Goal: Book appointment/travel/reservation

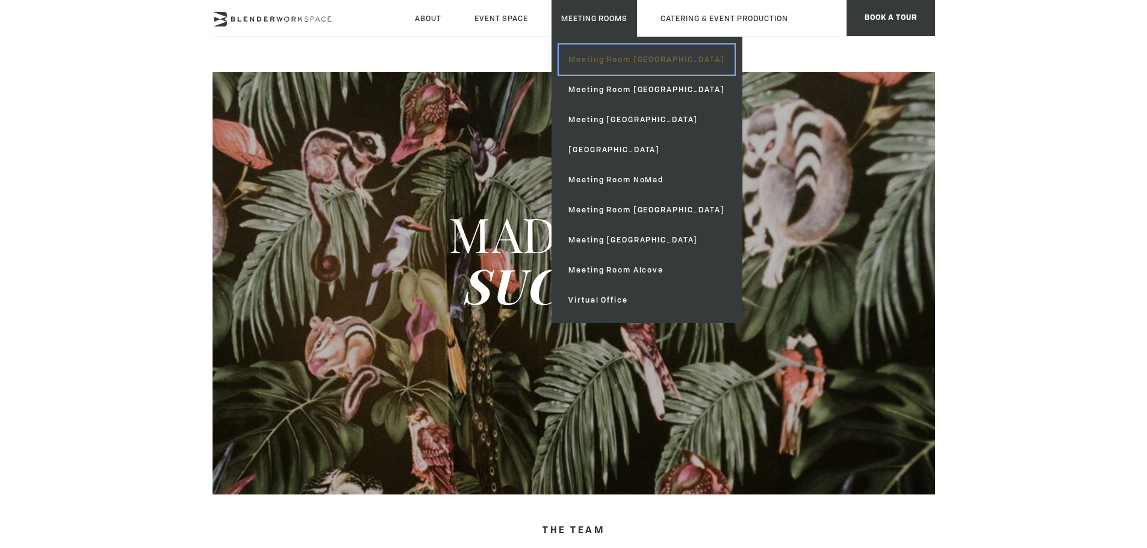
click at [601, 53] on link "Meeting Room [GEOGRAPHIC_DATA]" at bounding box center [646, 60] width 175 height 30
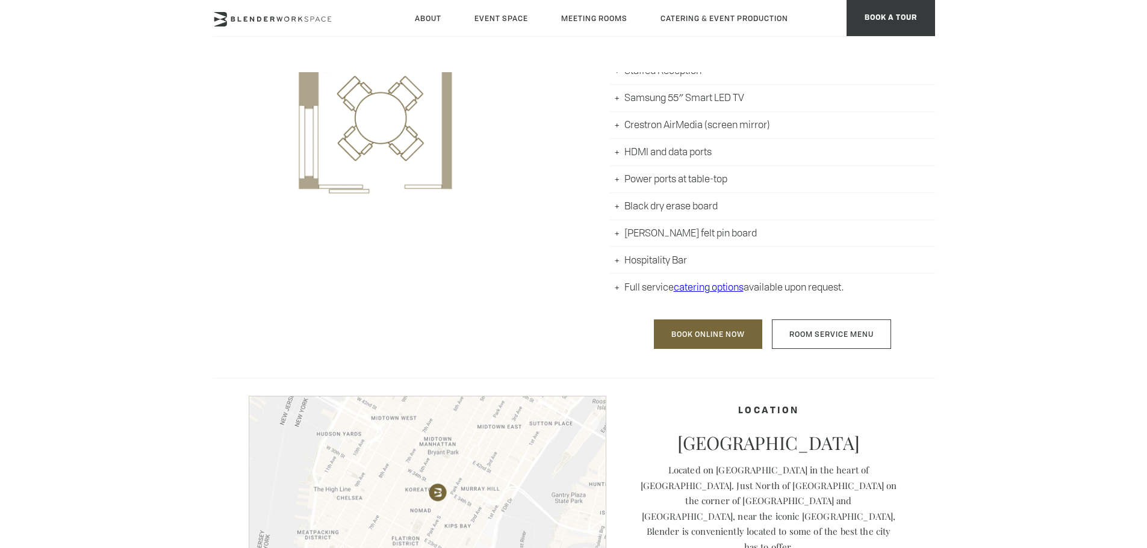
scroll to position [602, 0]
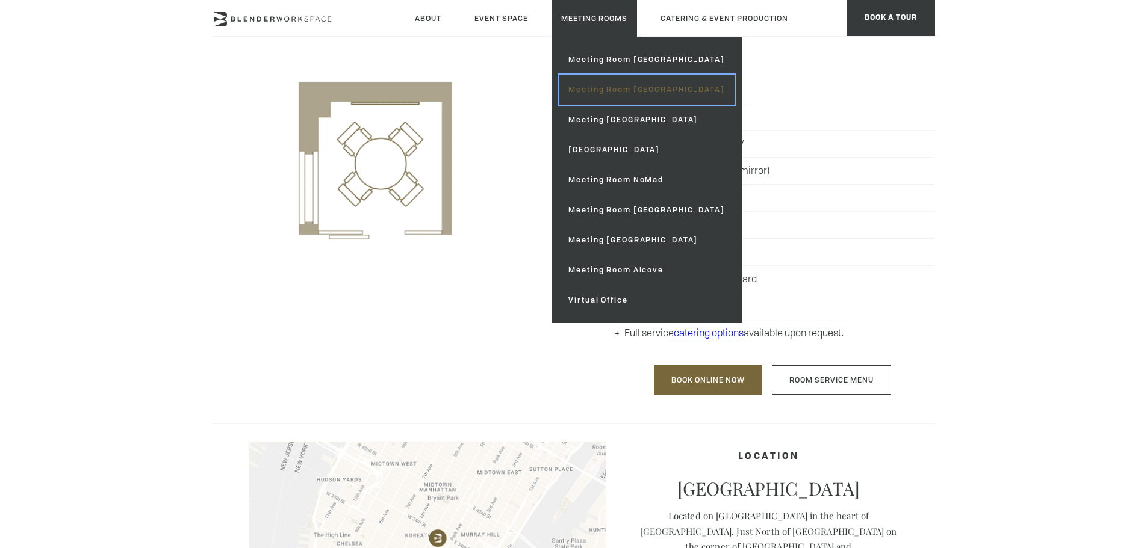
click at [631, 91] on link "Meeting Room [GEOGRAPHIC_DATA]" at bounding box center [646, 90] width 175 height 30
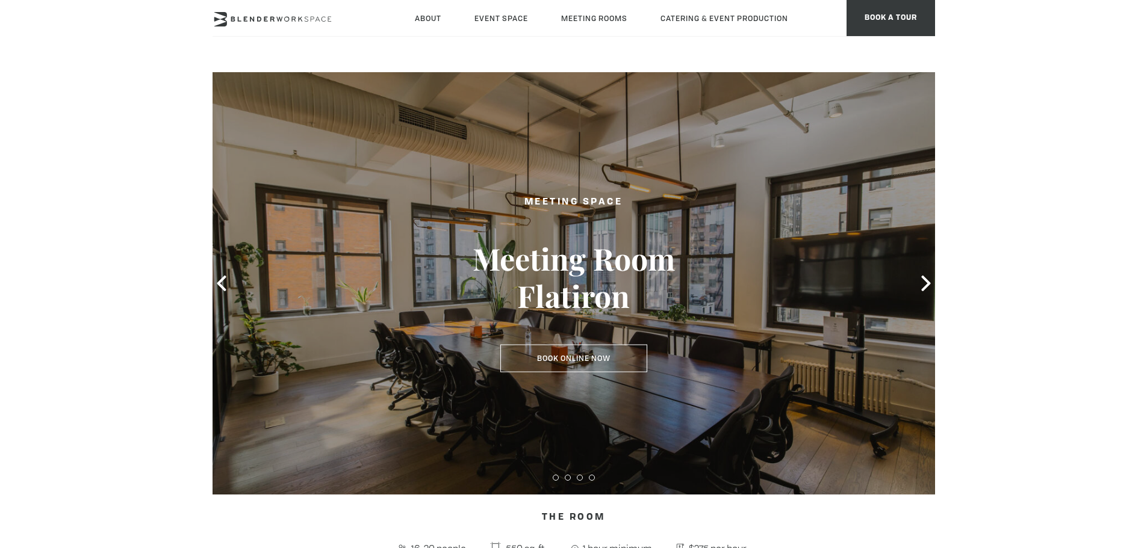
type div "[DATE]"
click at [923, 289] on icon at bounding box center [925, 284] width 9 height 16
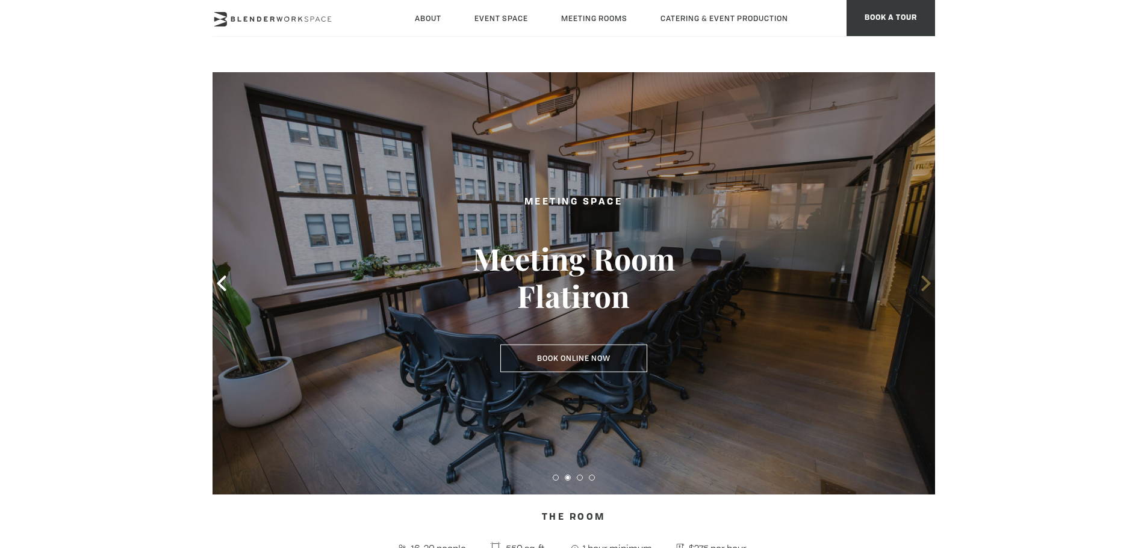
click at [923, 289] on icon at bounding box center [925, 284] width 9 height 16
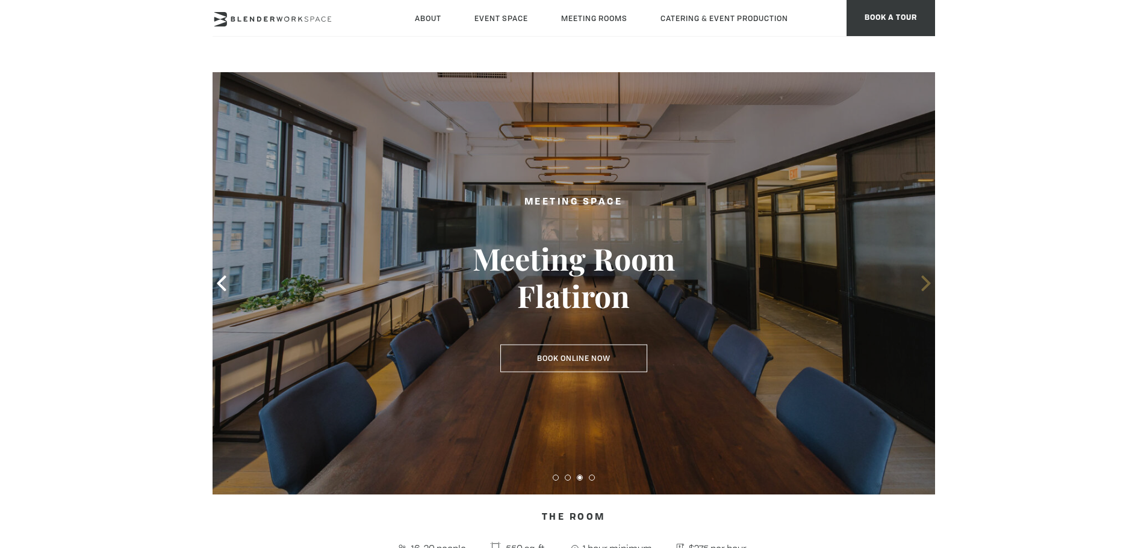
click at [923, 289] on icon at bounding box center [925, 284] width 9 height 16
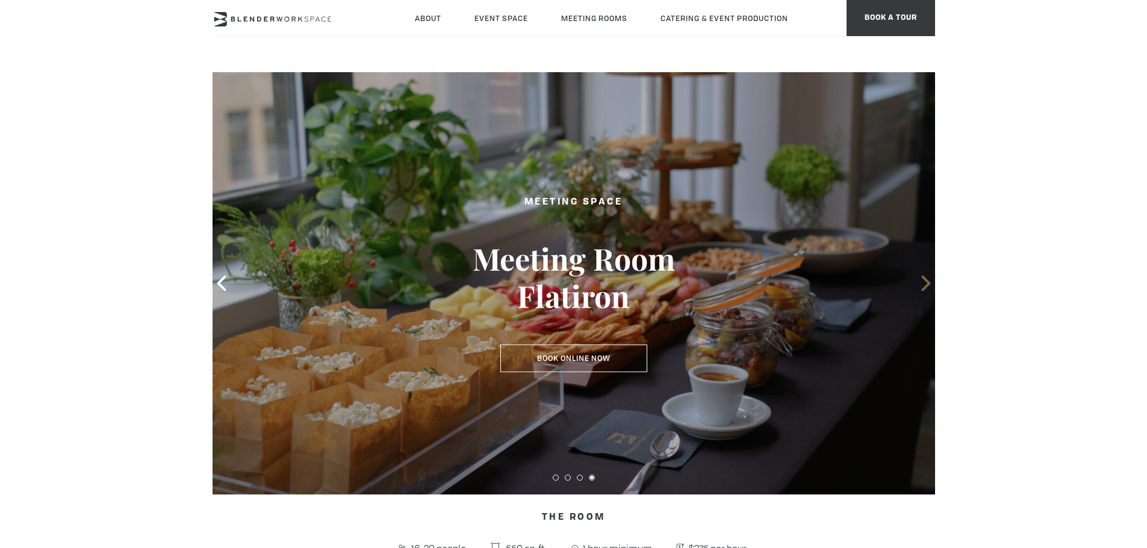
click at [923, 289] on icon at bounding box center [925, 284] width 9 height 16
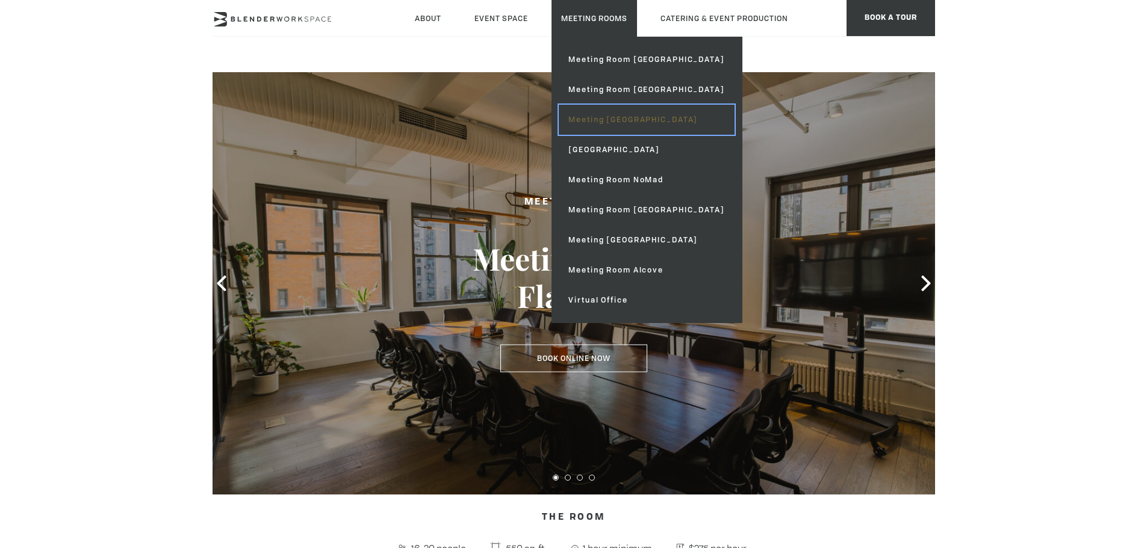
click at [602, 121] on link "Meeting [GEOGRAPHIC_DATA]" at bounding box center [646, 120] width 175 height 30
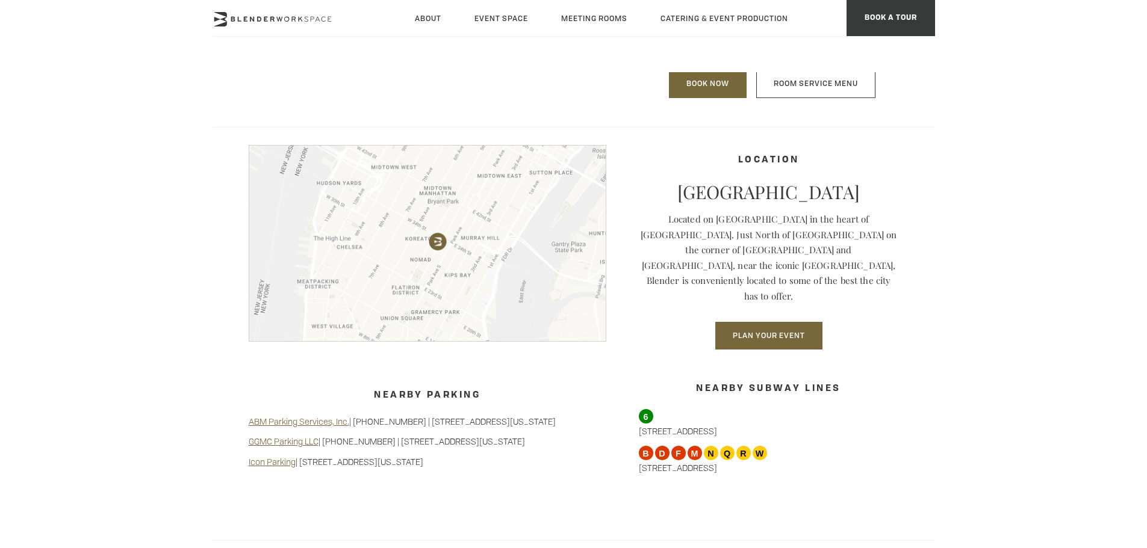
scroll to position [903, 0]
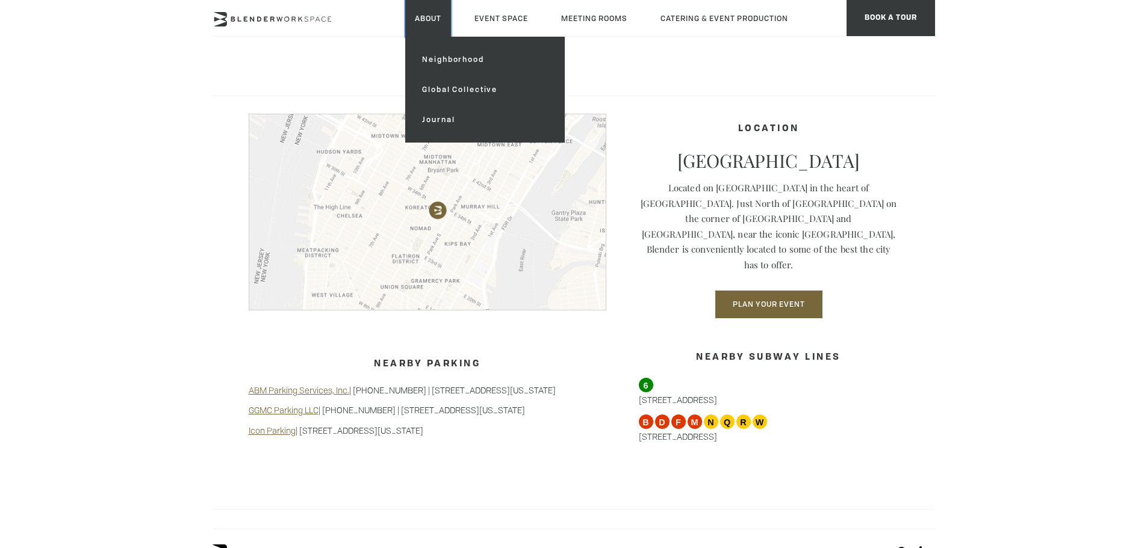
click at [435, 14] on link "About" at bounding box center [428, 18] width 46 height 37
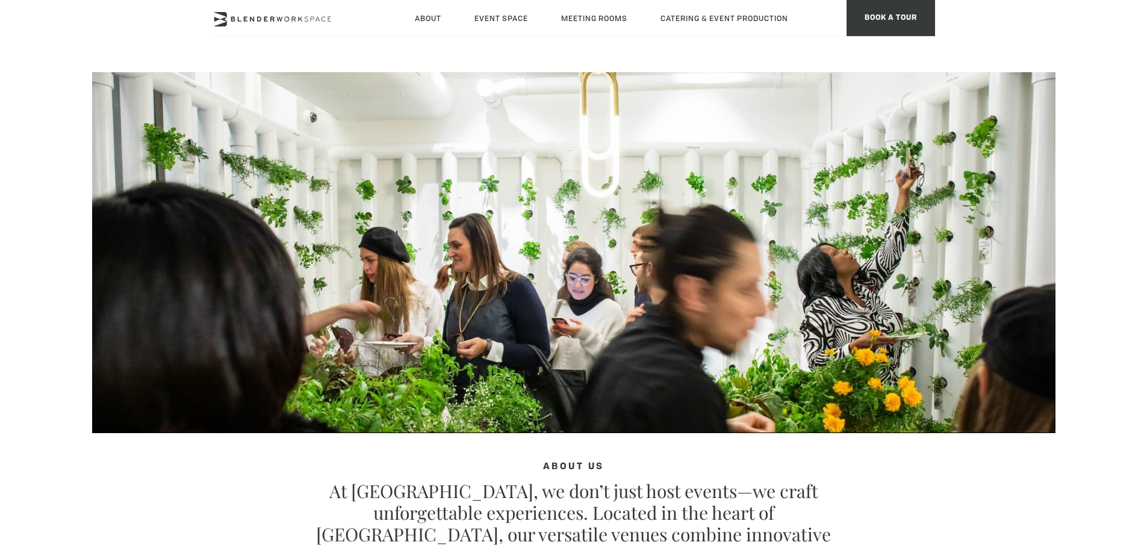
type div "[DATE]"
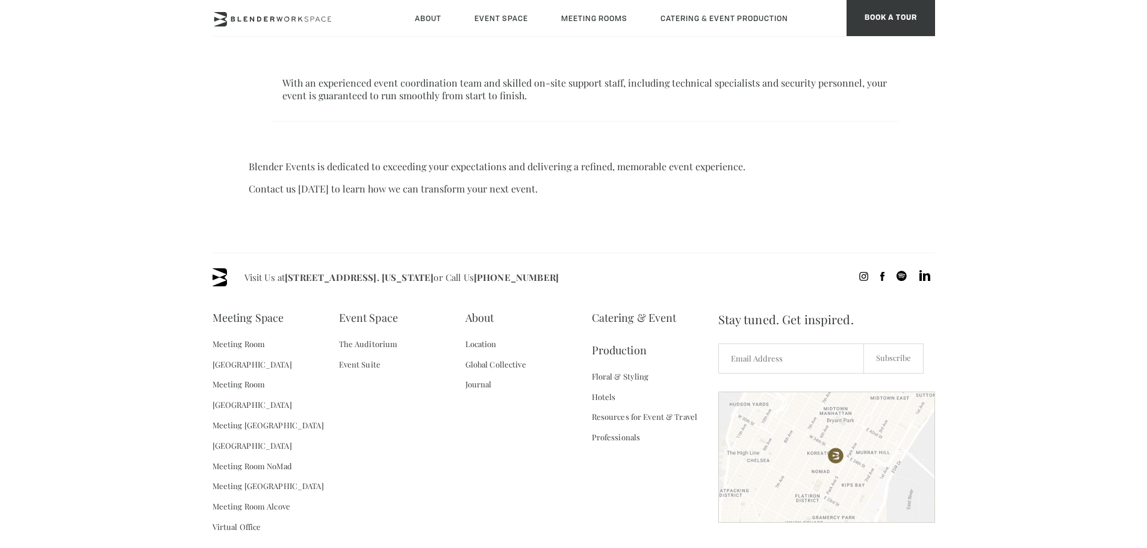
scroll to position [934, 0]
click at [669, 406] on link "Resources for Event & Travel Professionals" at bounding box center [655, 426] width 126 height 41
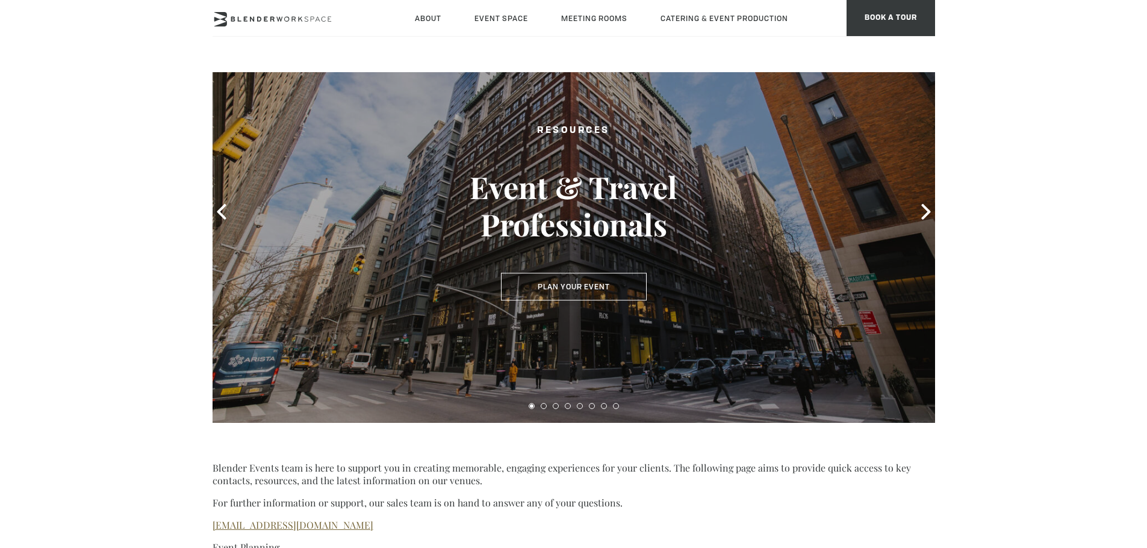
scroll to position [60, 0]
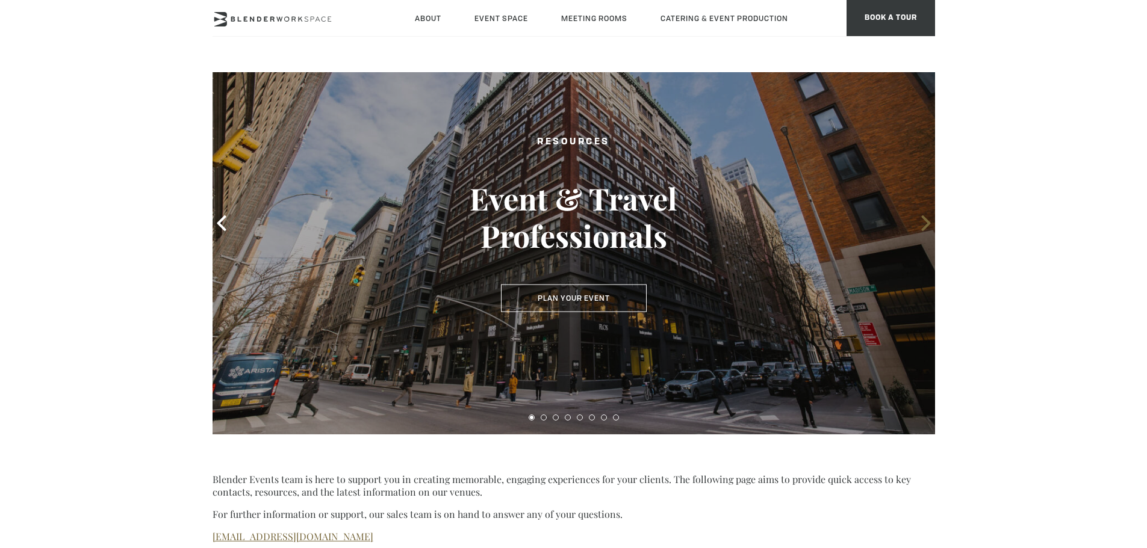
click at [926, 215] on span at bounding box center [926, 223] width 18 height 18
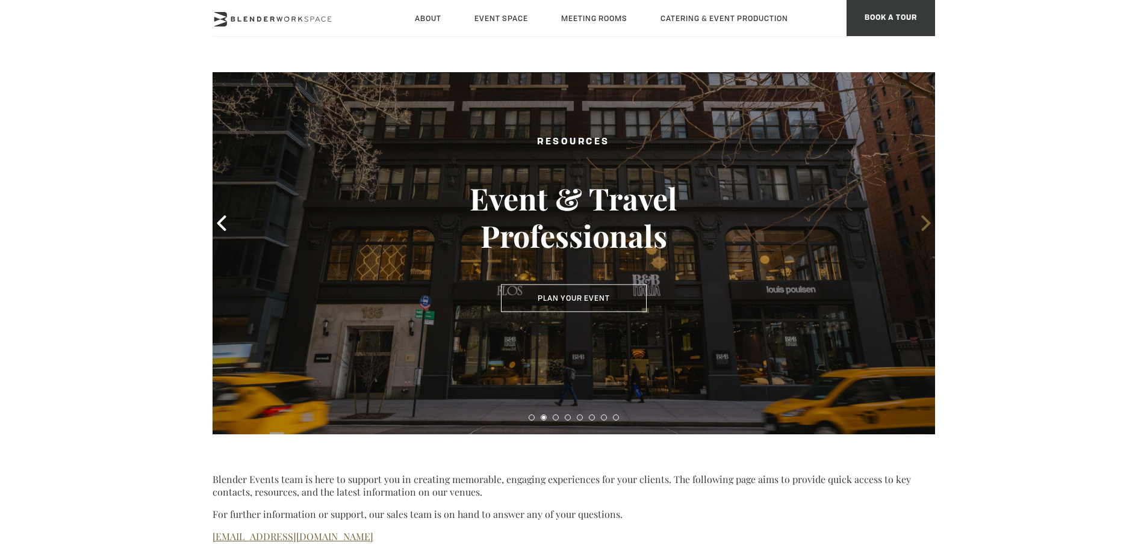
click at [926, 215] on span at bounding box center [926, 223] width 18 height 18
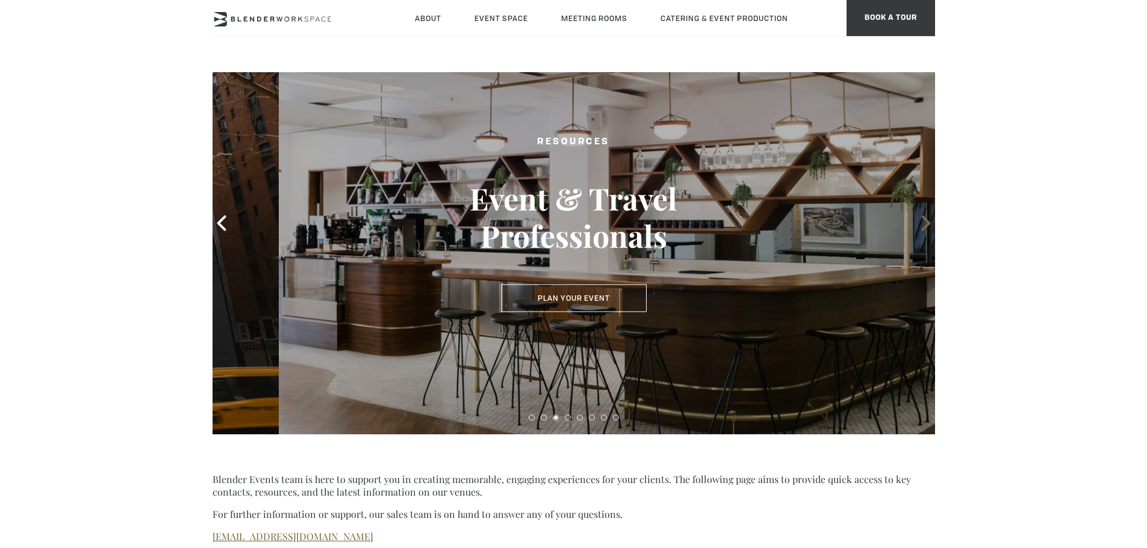
click at [926, 215] on span at bounding box center [926, 223] width 18 height 18
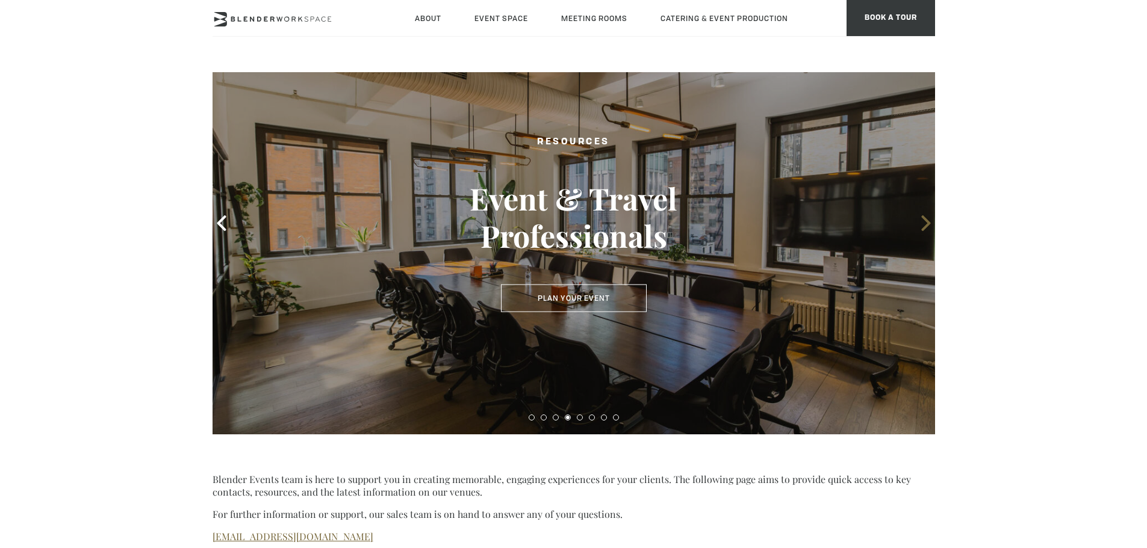
click at [926, 215] on span at bounding box center [926, 223] width 18 height 18
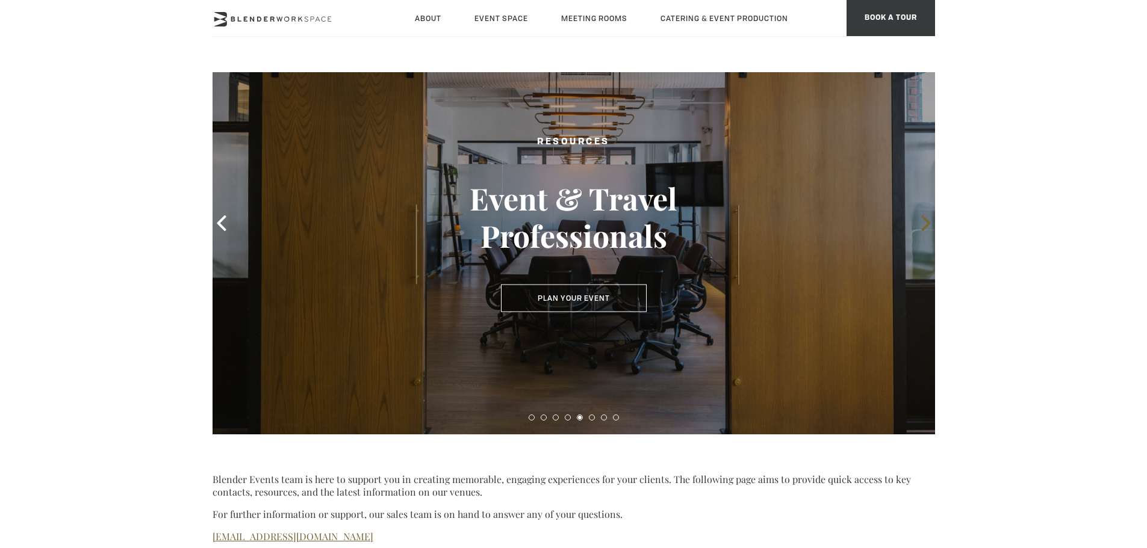
click at [926, 215] on span at bounding box center [926, 223] width 18 height 18
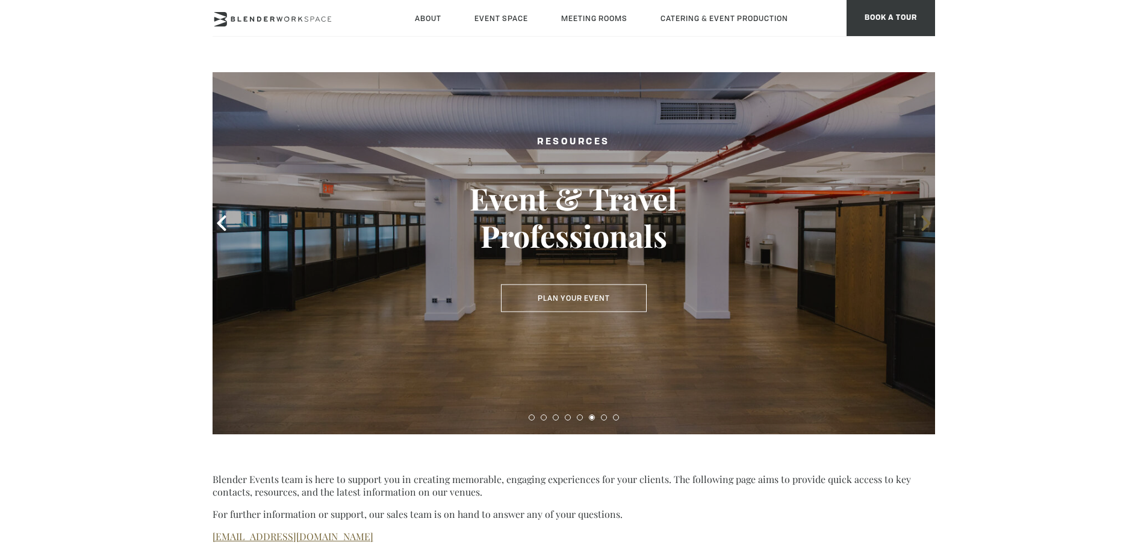
click at [926, 215] on span at bounding box center [926, 223] width 18 height 18
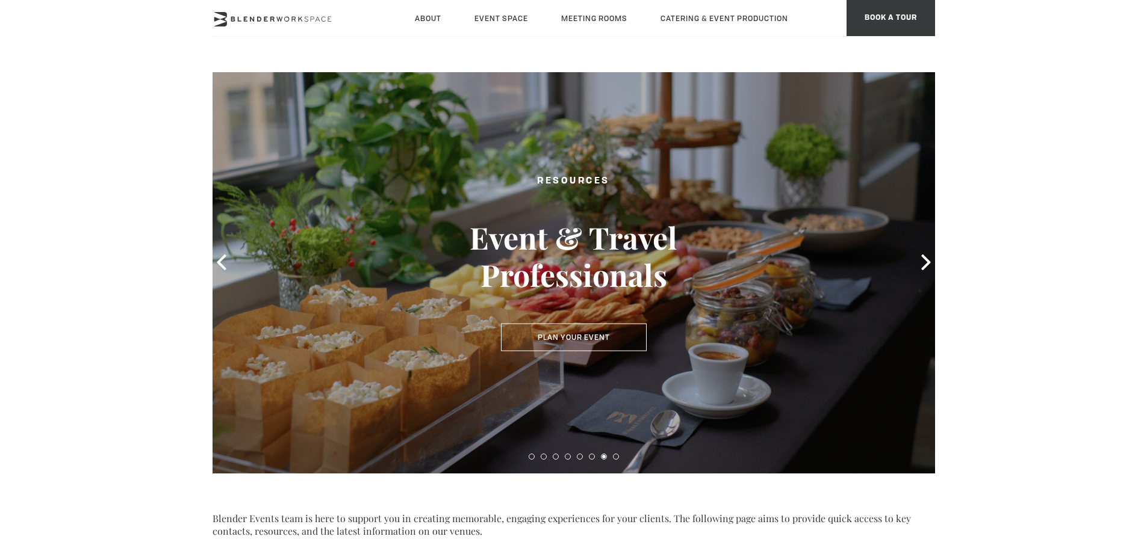
scroll to position [0, 0]
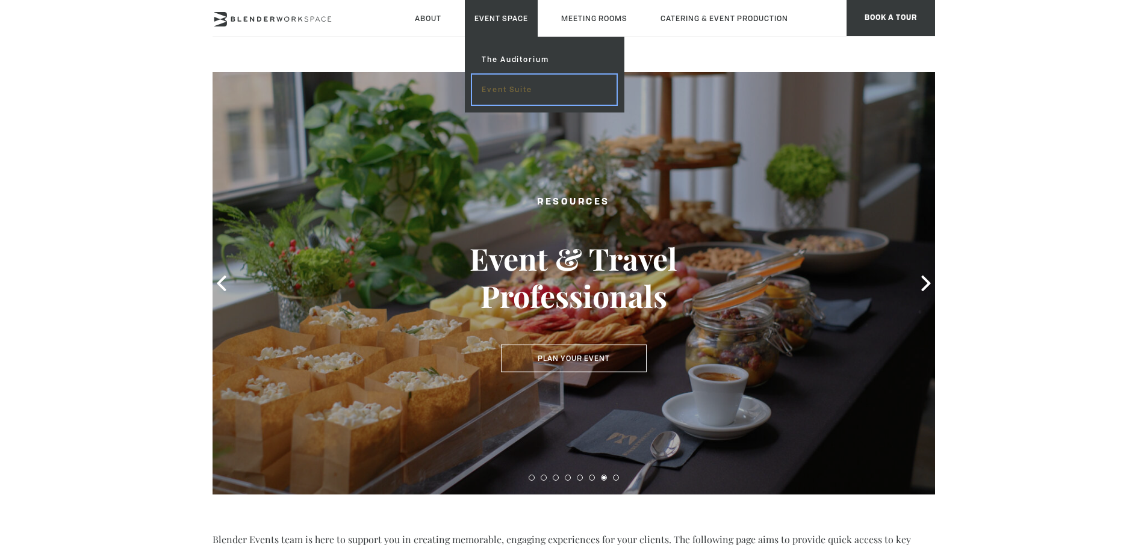
click at [512, 87] on link "Event Suite" at bounding box center [544, 90] width 144 height 30
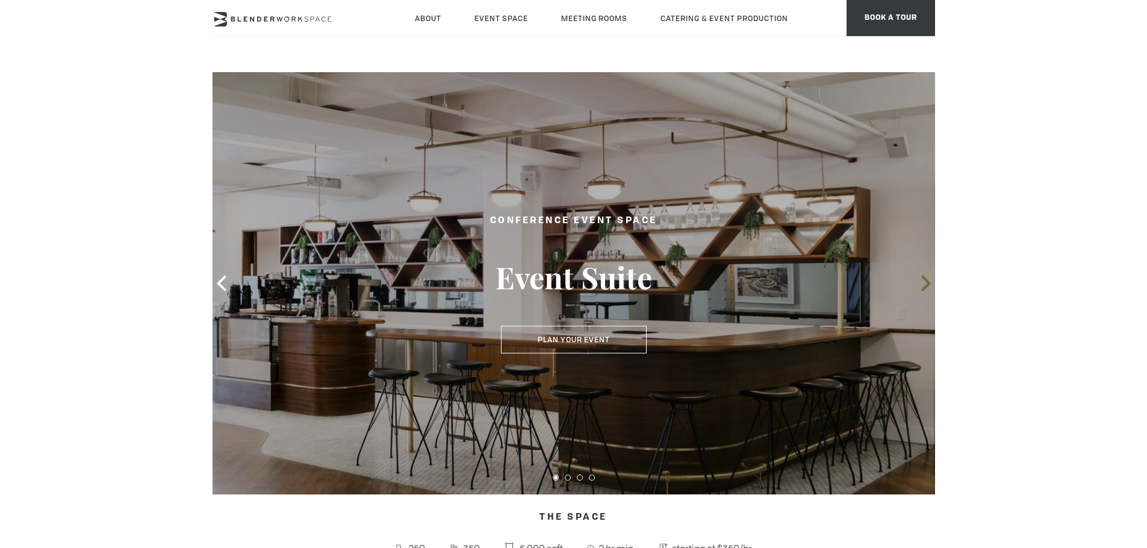
click at [926, 292] on span at bounding box center [926, 283] width 18 height 18
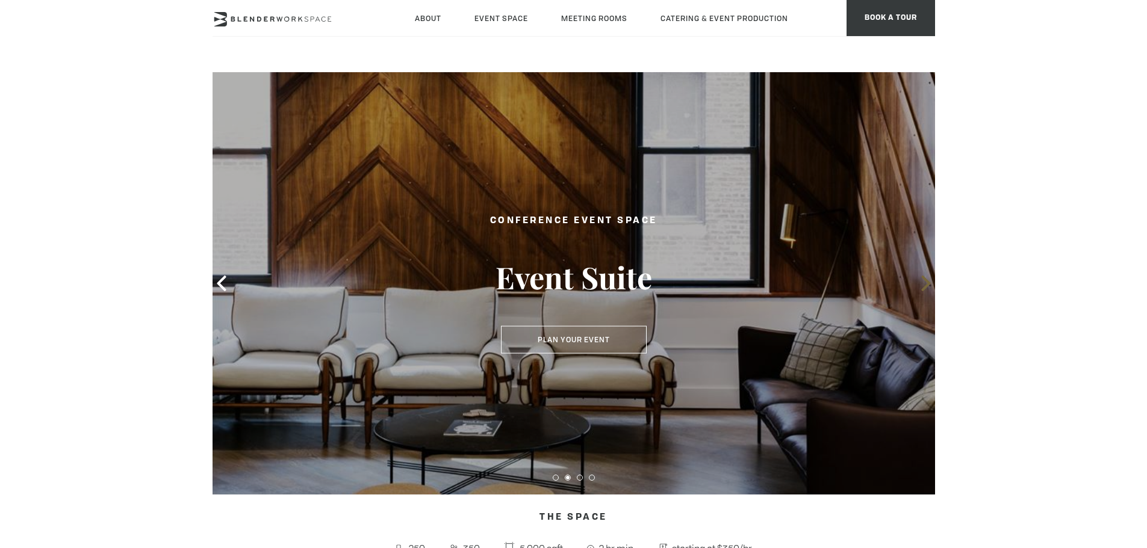
click at [926, 292] on span at bounding box center [926, 283] width 18 height 18
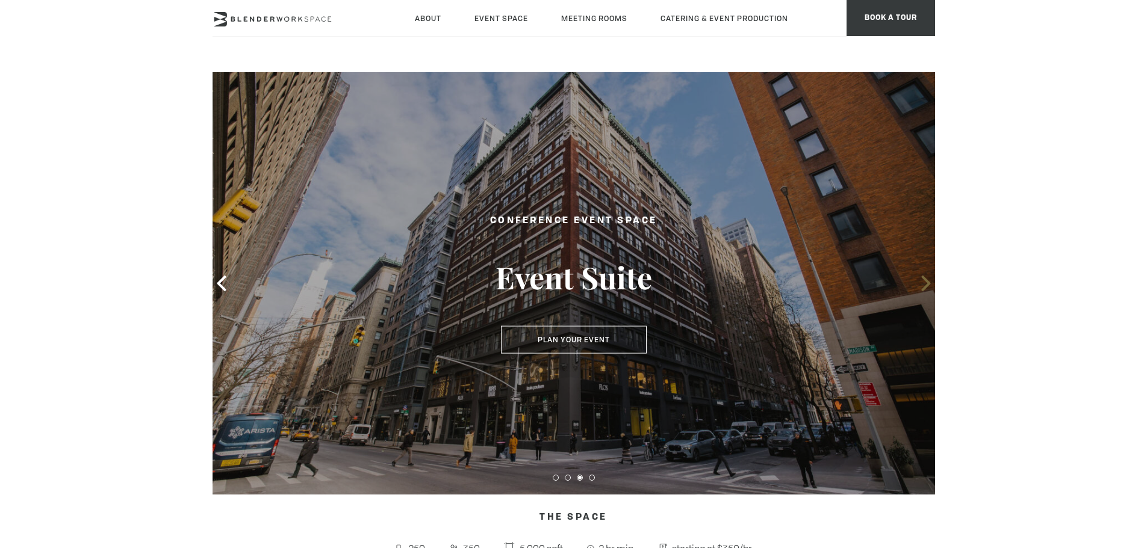
click at [926, 292] on span at bounding box center [926, 283] width 18 height 18
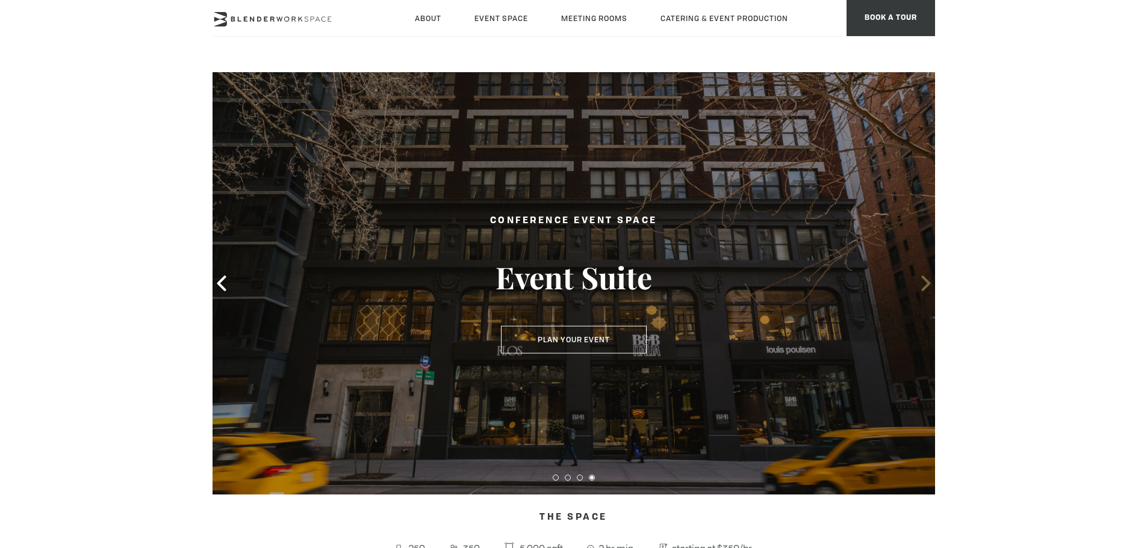
click at [926, 292] on span at bounding box center [926, 283] width 18 height 18
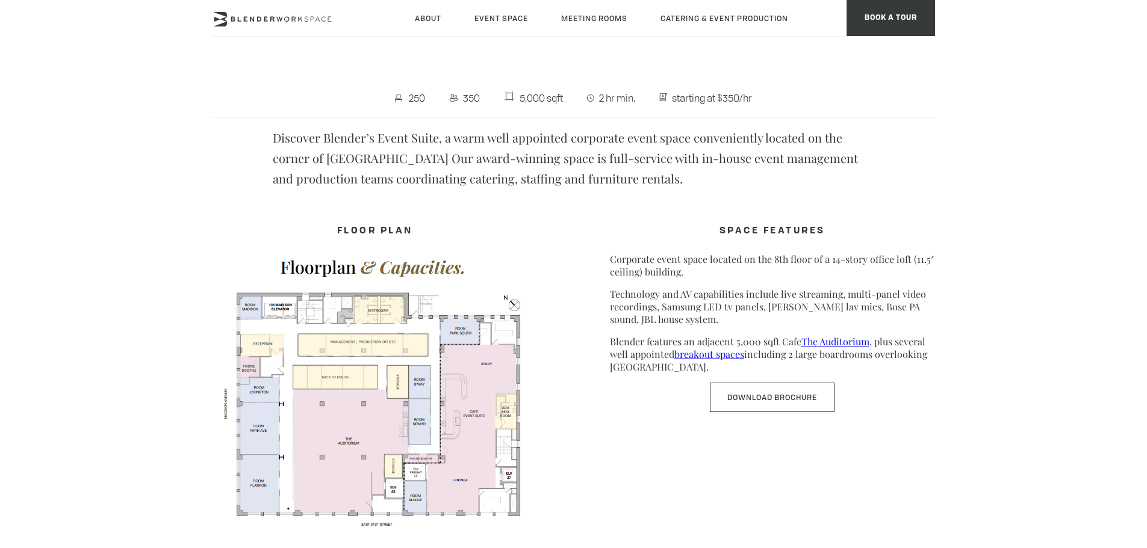
scroll to position [482, 0]
